Goal: Task Accomplishment & Management: Manage account settings

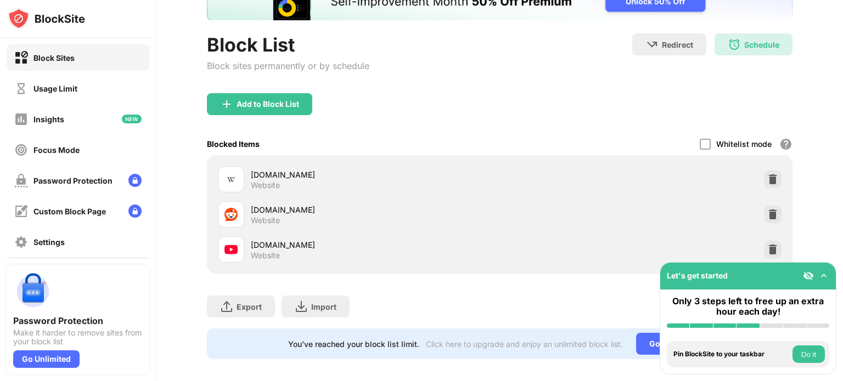
scroll to position [88, 0]
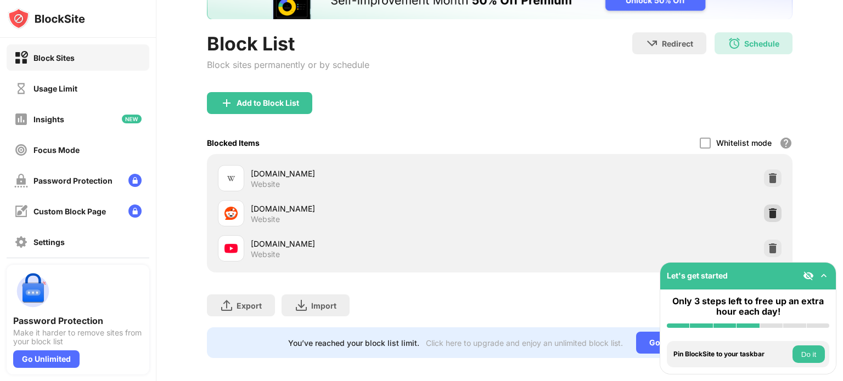
click at [765, 219] on div at bounding box center [773, 214] width 18 height 18
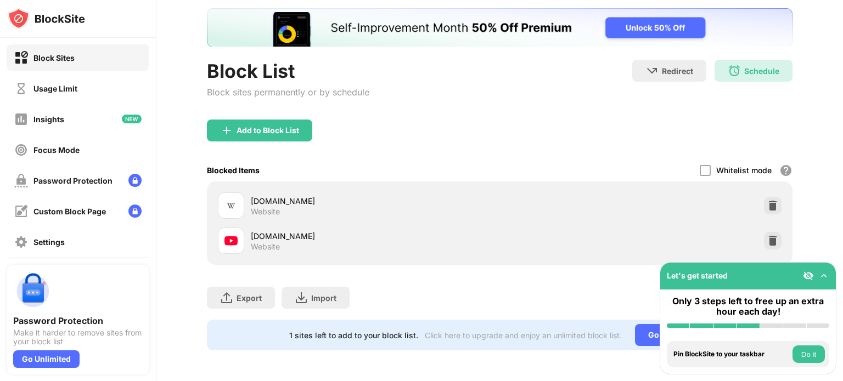
scroll to position [68, 0]
click at [767, 238] on img at bounding box center [772, 240] width 11 height 11
